Goal: Task Accomplishment & Management: Use online tool/utility

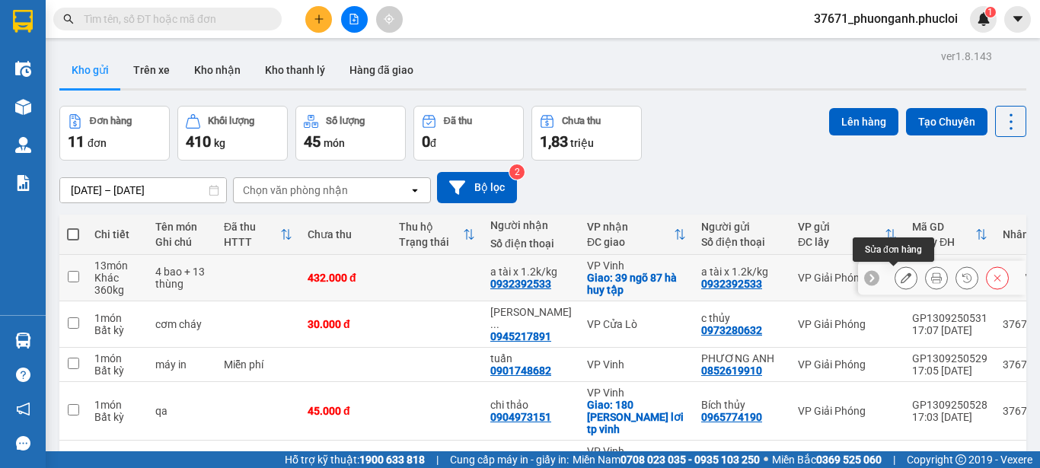
click at [932, 266] on div at bounding box center [941, 278] width 167 height 34
click at [925, 272] on button at bounding box center [935, 278] width 21 height 27
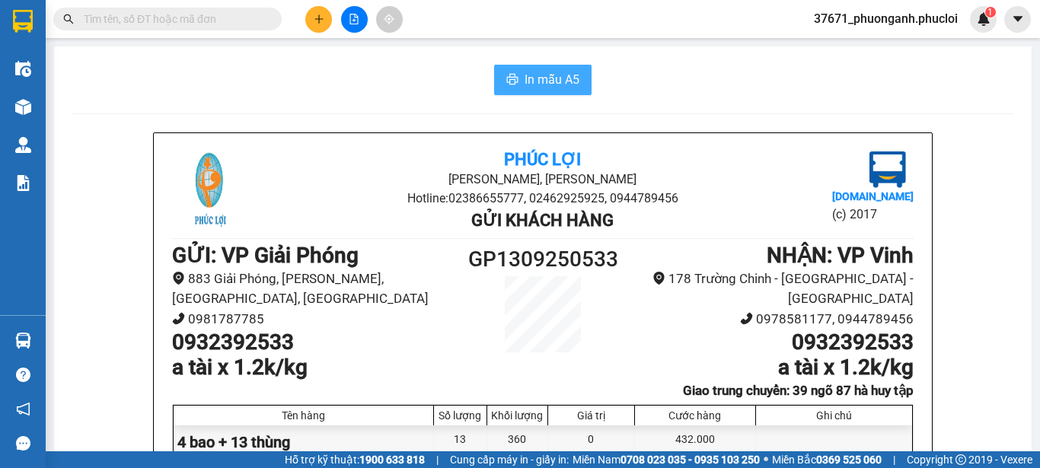
click at [553, 84] on span "In mẫu A5" at bounding box center [551, 79] width 55 height 19
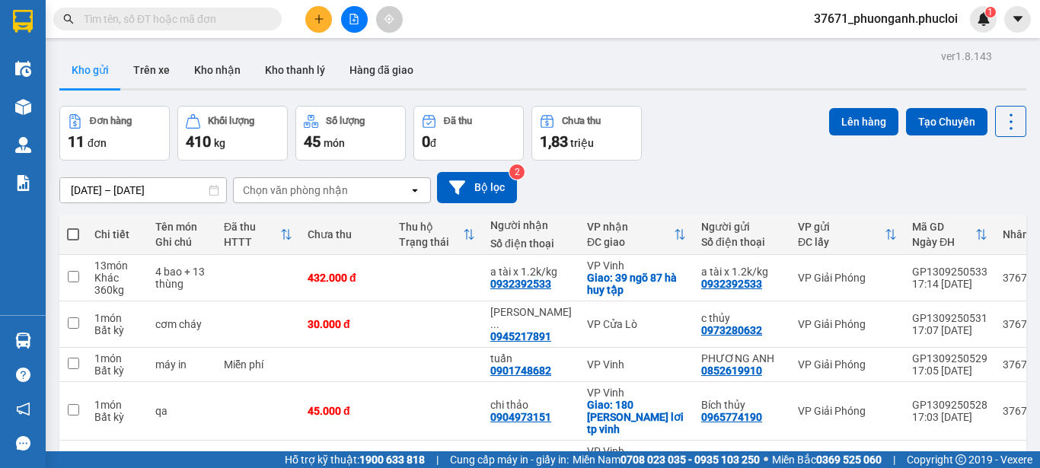
click at [682, 113] on div "Đơn hàng 11 đơn Khối lượng 410 kg Số lượng 45 món Đã thu 0 đ Chưa thu 1,83 triệ…" at bounding box center [542, 133] width 967 height 55
